Goal: Navigation & Orientation: Go to known website

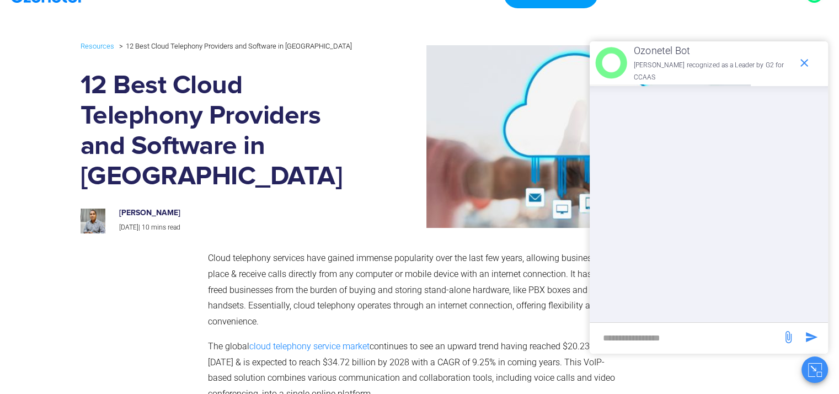
click at [722, 145] on div at bounding box center [710, 204] width 236 height 236
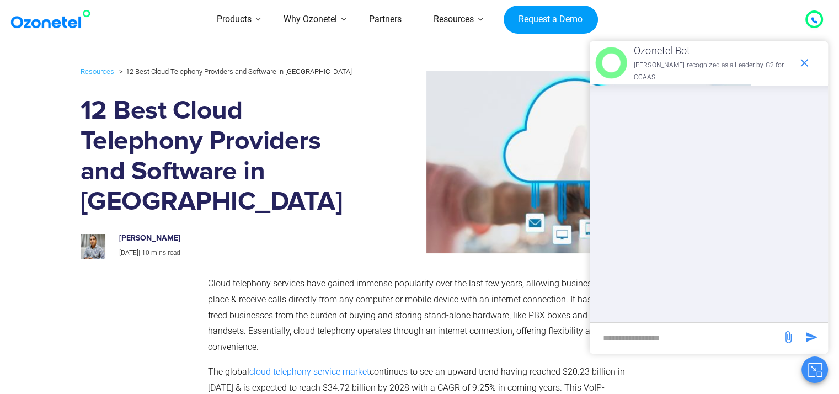
click at [40, 19] on img at bounding box center [52, 19] width 89 height 20
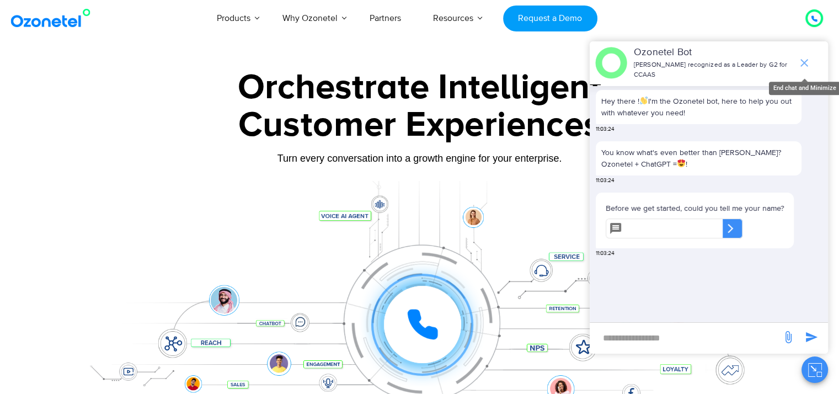
click at [804, 56] on icon "end chat or minimize" at bounding box center [803, 62] width 13 height 13
